Goal: Find specific page/section: Find specific page/section

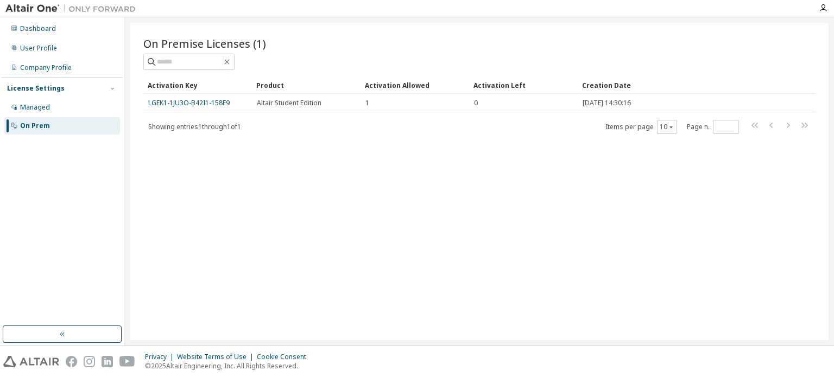
click at [442, 196] on div "On Premise Licenses (1) Clear Load Save Save As Field Operator Value Select fil…" at bounding box center [479, 182] width 698 height 318
